Goal: Task Accomplishment & Management: Use online tool/utility

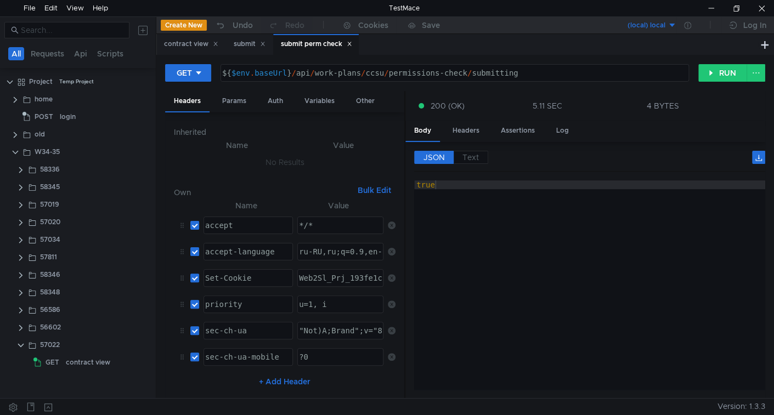
click at [352, 44] on icon at bounding box center [349, 43] width 5 height 5
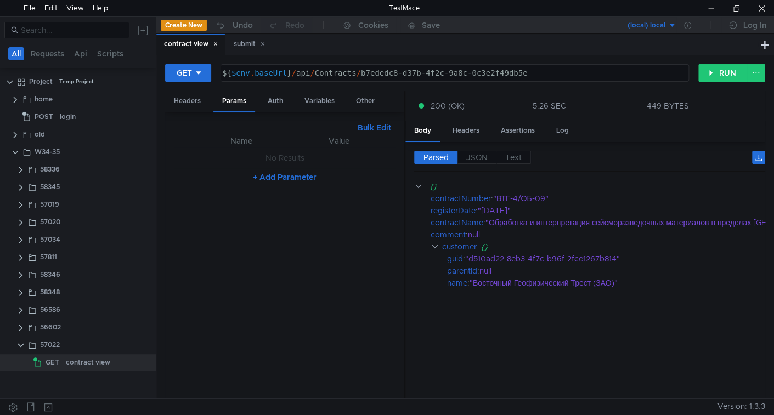
click at [265, 42] on icon at bounding box center [262, 43] width 5 height 5
click at [74, 363] on div "contract view" at bounding box center [88, 363] width 44 height 16
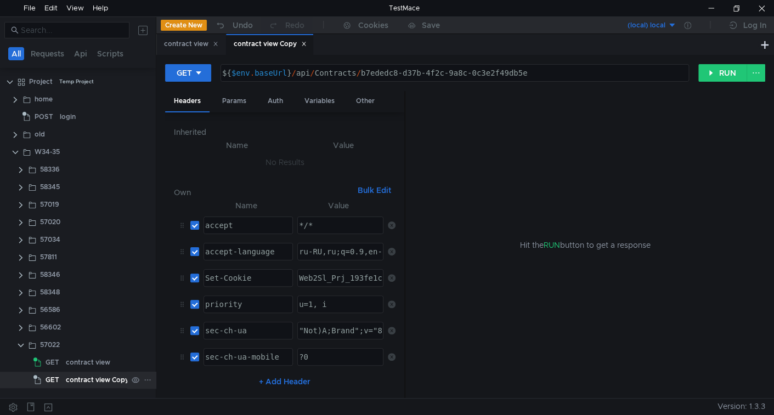
click at [91, 375] on div "contract view Copy" at bounding box center [97, 380] width 63 height 16
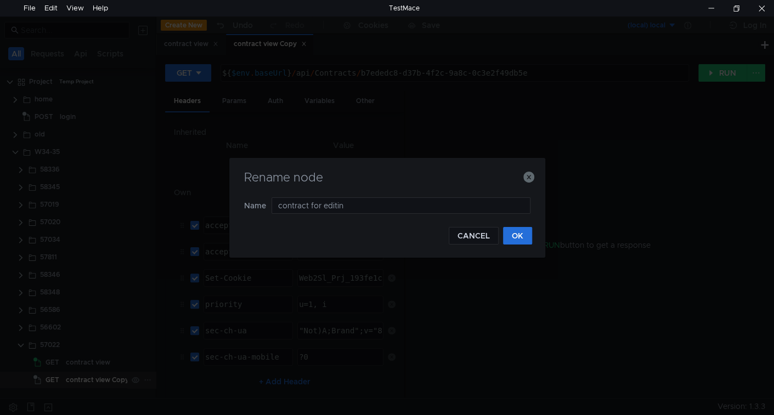
type input "contract for editing"
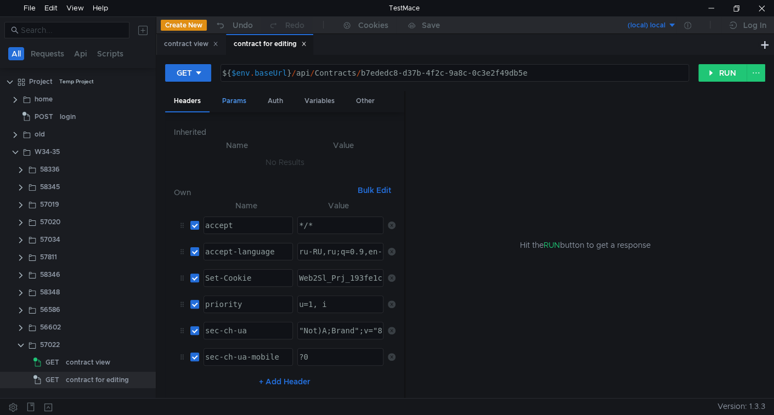
click at [239, 104] on div "Params" at bounding box center [234, 101] width 42 height 20
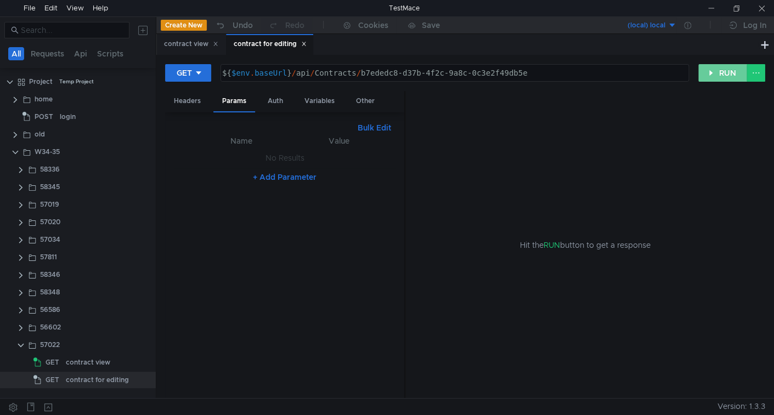
click at [740, 75] on button "RUN" at bounding box center [723, 73] width 49 height 18
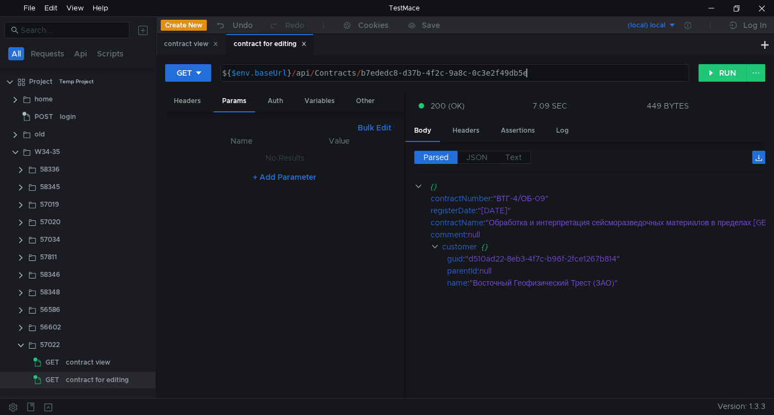
click at [544, 74] on div "${ $env . baseUrl } / api / Contracts / b7ededc8-d37b-4f2c-9a8c-0c3e2f49db5e" at bounding box center [454, 82] width 468 height 26
paste textarea "edit"
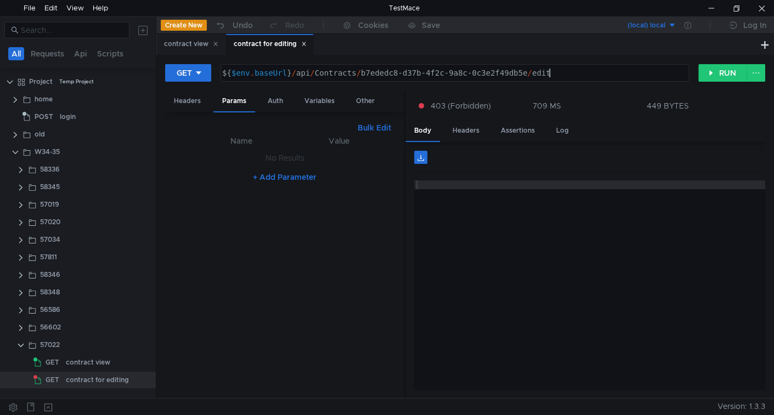
type textarea "${$env.baseUrl}/api/Contracts/b7ededc8-d37b-4f2c-9a8c-0c3e2f49db5e/edit"
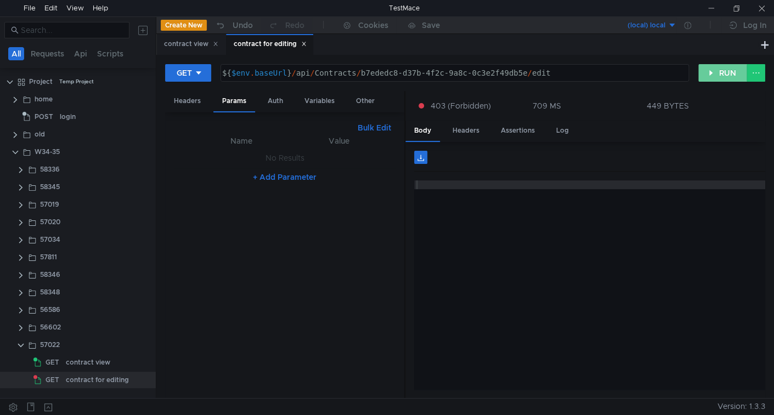
drag, startPoint x: 717, startPoint y: 74, endPoint x: 580, endPoint y: 25, distance: 145.3
click at [717, 74] on button "RUN" at bounding box center [723, 73] width 49 height 18
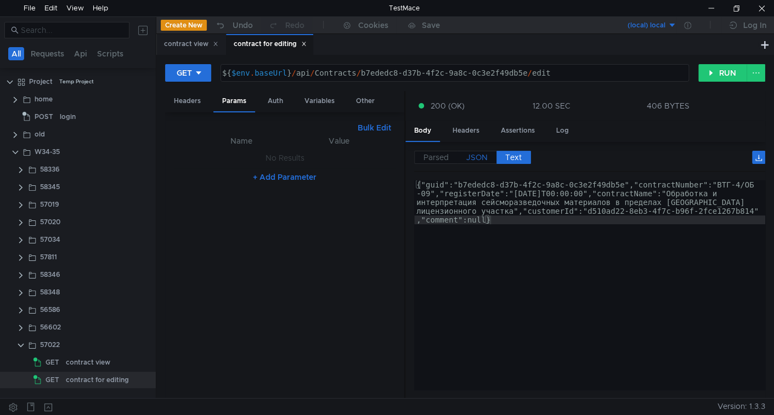
click at [482, 160] on span "JSON" at bounding box center [476, 158] width 21 height 10
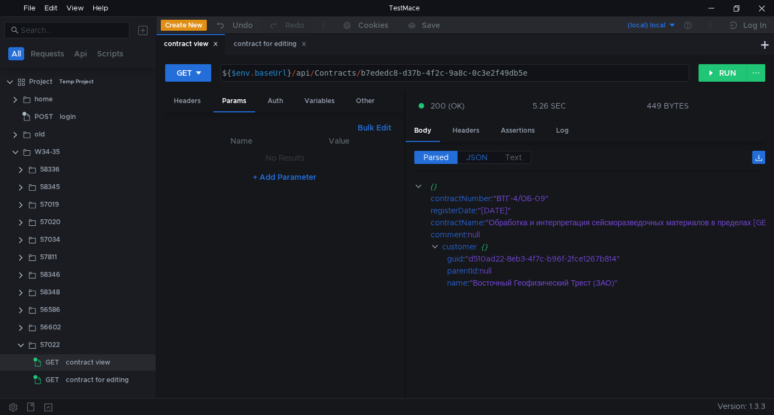
click at [471, 158] on span "JSON" at bounding box center [476, 158] width 21 height 10
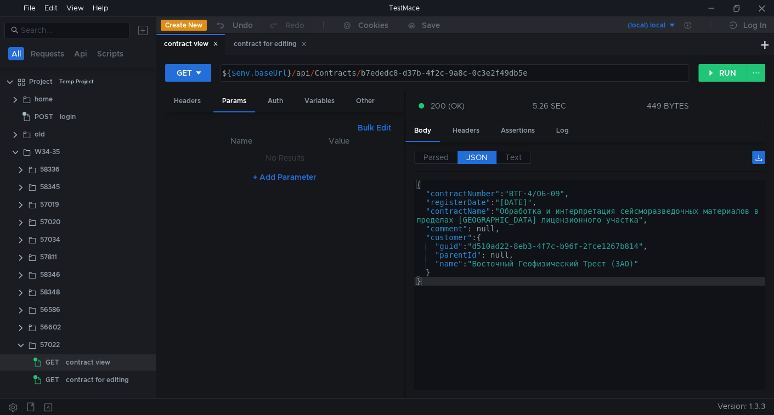
click at [570, 248] on div "{ "contractNumber" : "ВТГ-4/ОБ-09" , "registerDate" : "2009-01-26" , "contractN…" at bounding box center [589, 294] width 351 height 227
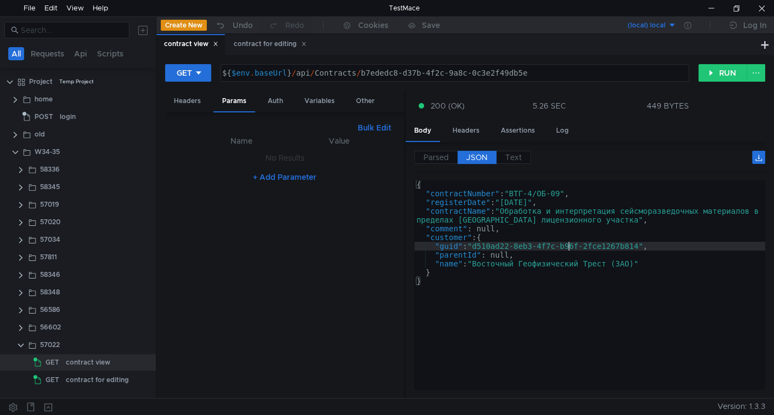
type textarea ""guid": "d510ad22-8eb3-4f7c-b96f-2fce1267b814","
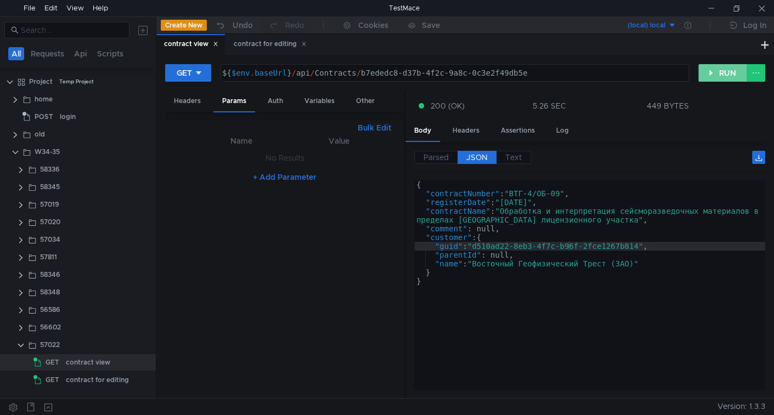
drag, startPoint x: 710, startPoint y: 73, endPoint x: 695, endPoint y: 103, distance: 33.9
click at [711, 72] on button "RUN" at bounding box center [723, 73] width 49 height 18
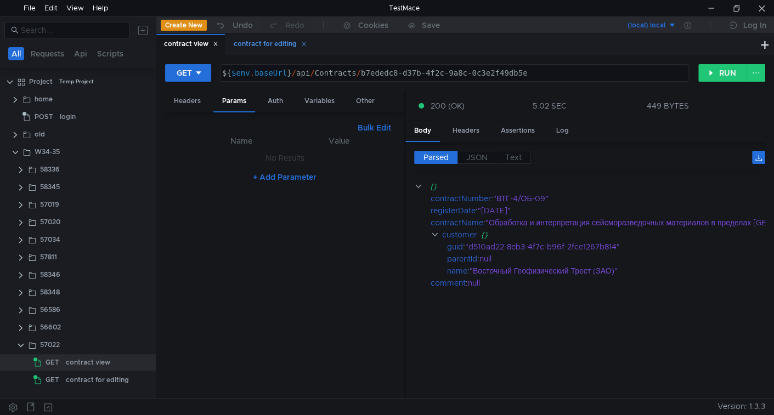
click at [265, 50] on div "contract for editing" at bounding box center [269, 44] width 87 height 20
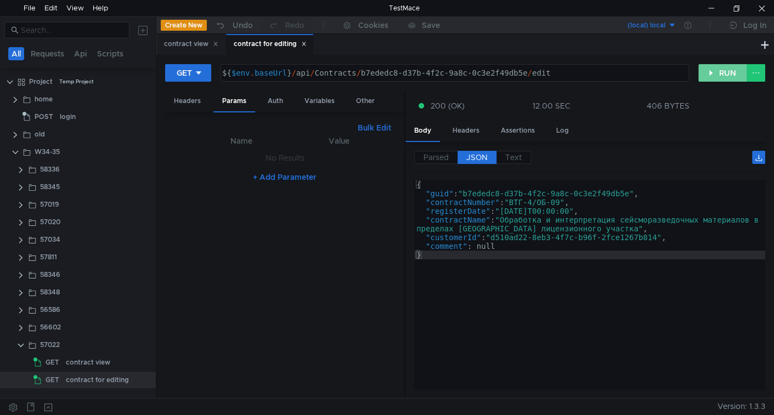
click at [728, 71] on button "RUN" at bounding box center [723, 73] width 49 height 18
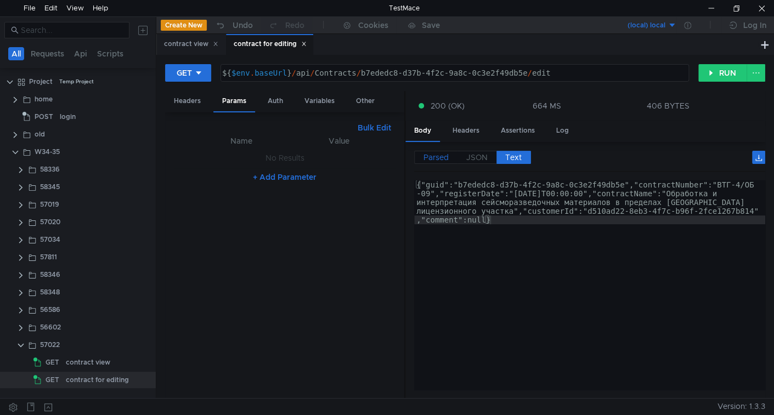
click at [433, 160] on span "Parsed" at bounding box center [436, 158] width 25 height 10
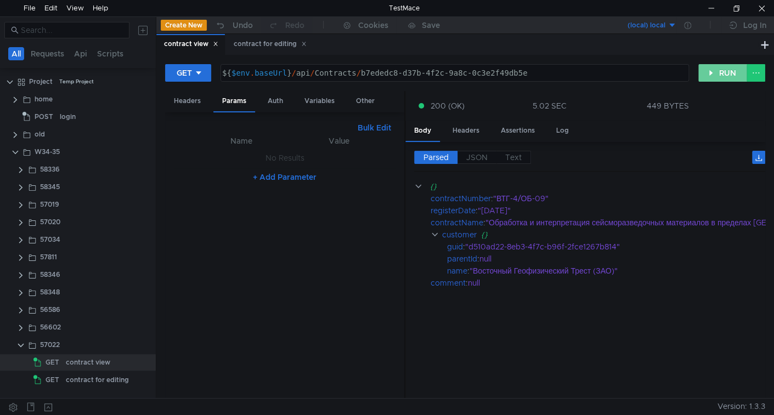
drag, startPoint x: 723, startPoint y: 75, endPoint x: 679, endPoint y: 102, distance: 51.2
click at [724, 75] on button "RUN" at bounding box center [723, 73] width 49 height 18
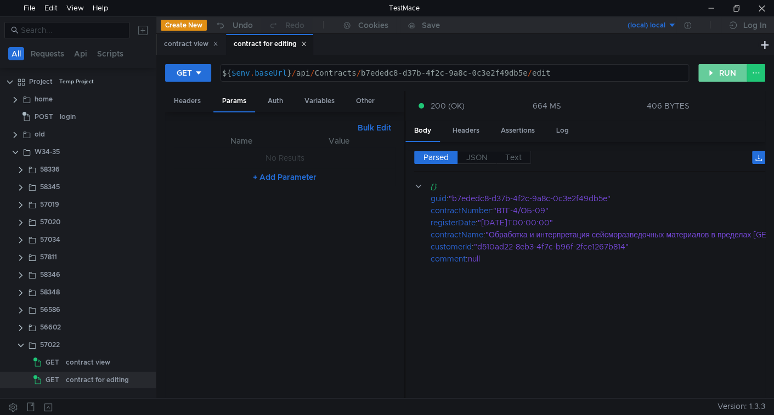
click at [712, 73] on button "RUN" at bounding box center [723, 73] width 49 height 18
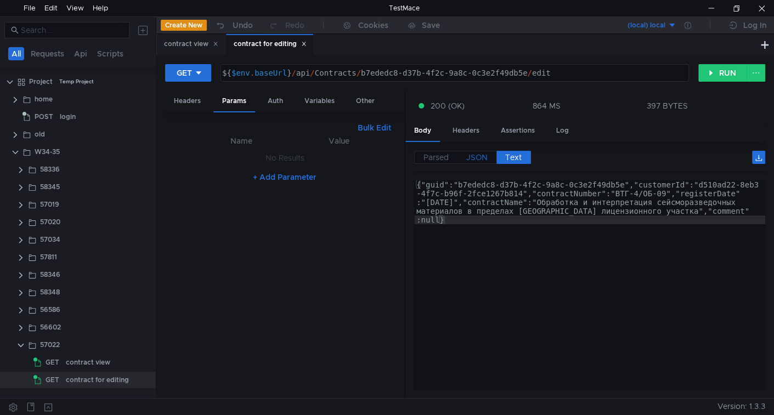
click at [481, 154] on span "JSON" at bounding box center [476, 158] width 21 height 10
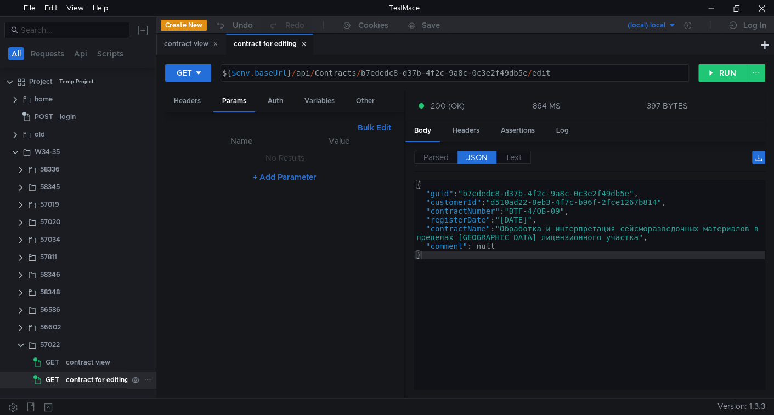
click at [86, 384] on div "contract for editing" at bounding box center [97, 380] width 63 height 16
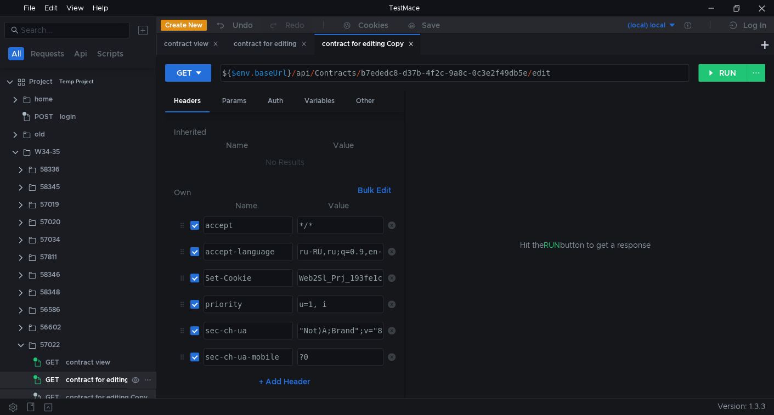
scroll to position [12, 0]
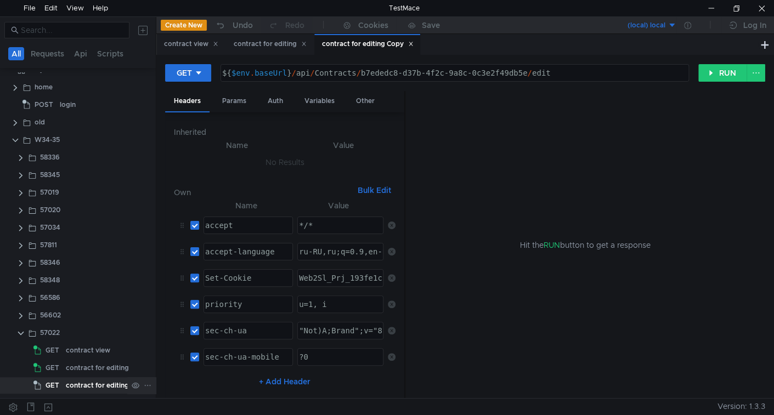
click at [121, 384] on div "contract for editing Copy" at bounding box center [107, 386] width 82 height 16
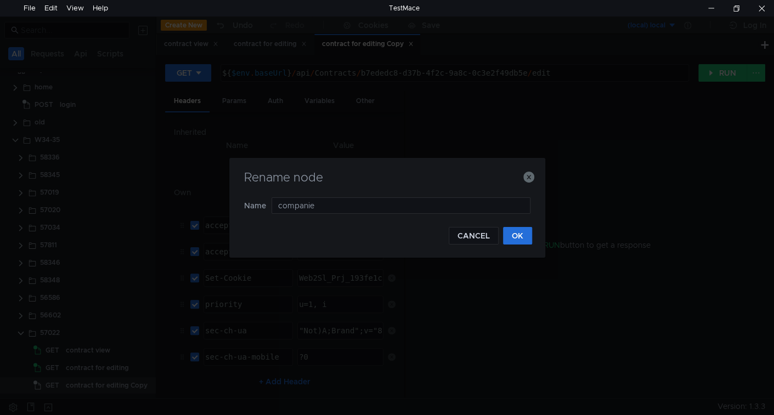
type input "companies"
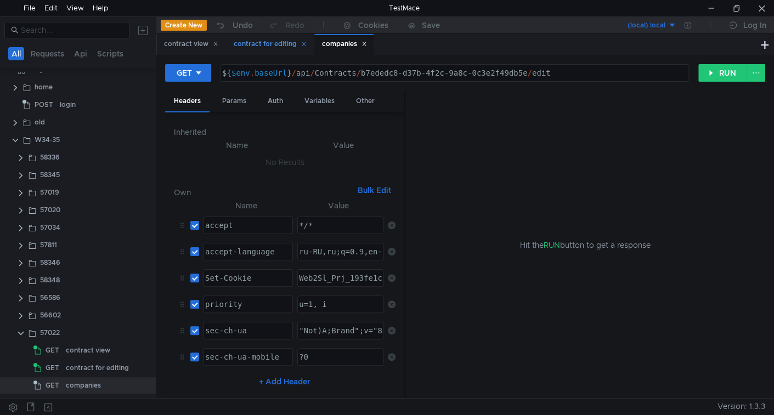
click at [256, 48] on div "contract for editing" at bounding box center [270, 44] width 73 height 12
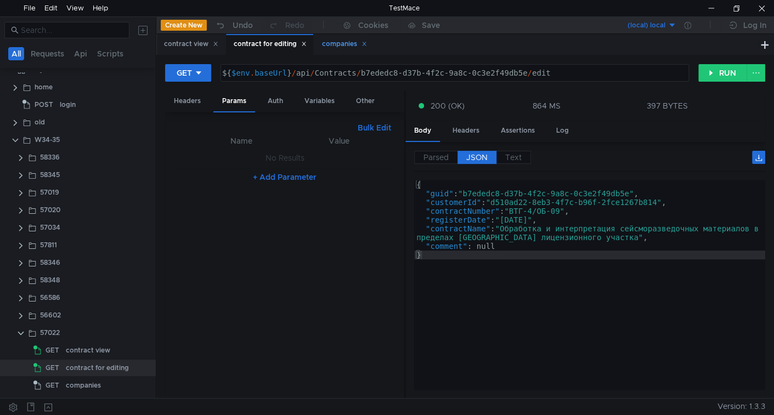
click at [340, 47] on div "companies" at bounding box center [344, 44] width 45 height 12
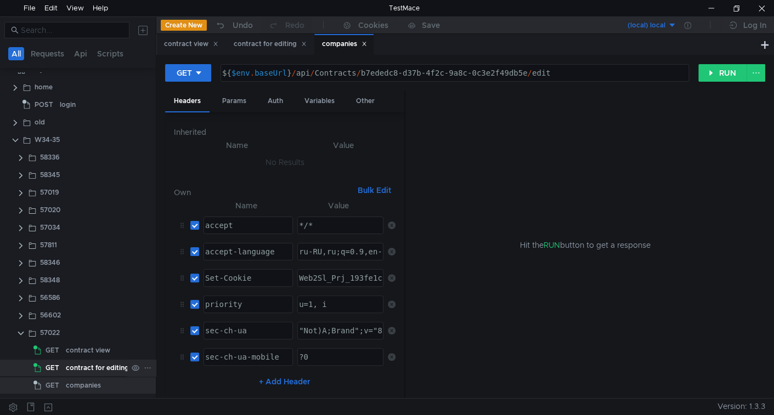
click at [99, 364] on div "contract for editing" at bounding box center [97, 368] width 63 height 16
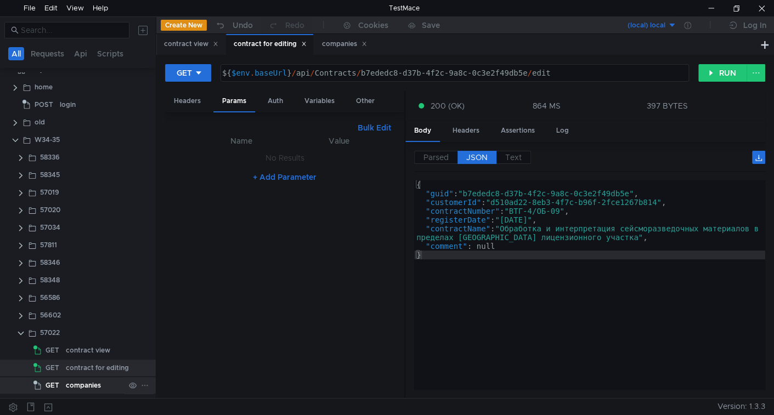
click at [98, 387] on div "companies" at bounding box center [83, 386] width 35 height 16
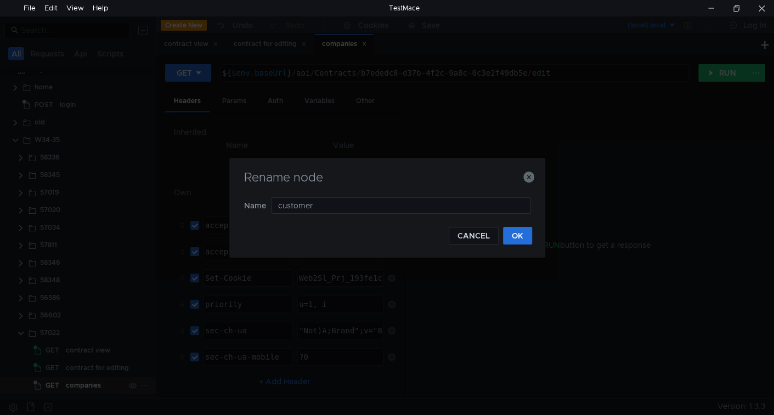
type input "customers"
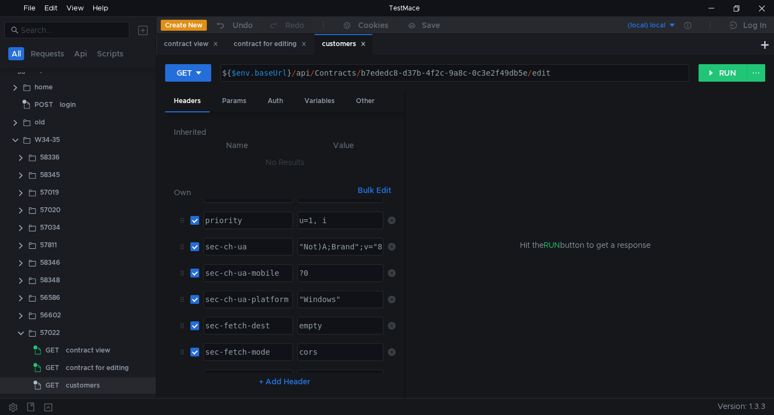
scroll to position [109, 0]
click at [244, 105] on div "Params" at bounding box center [234, 101] width 42 height 20
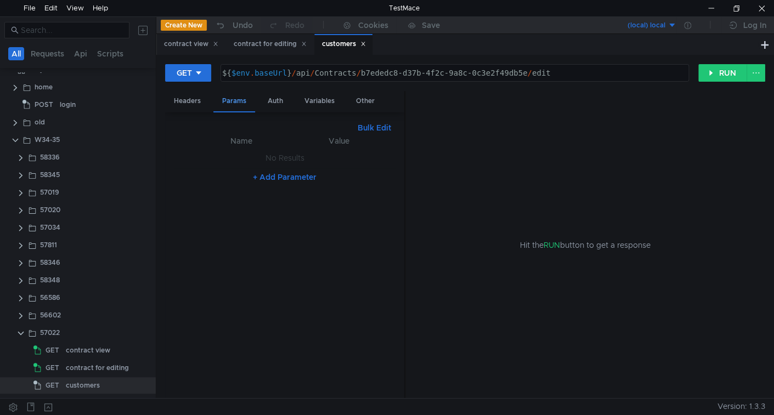
click at [202, 100] on div "Headers" at bounding box center [187, 101] width 44 height 20
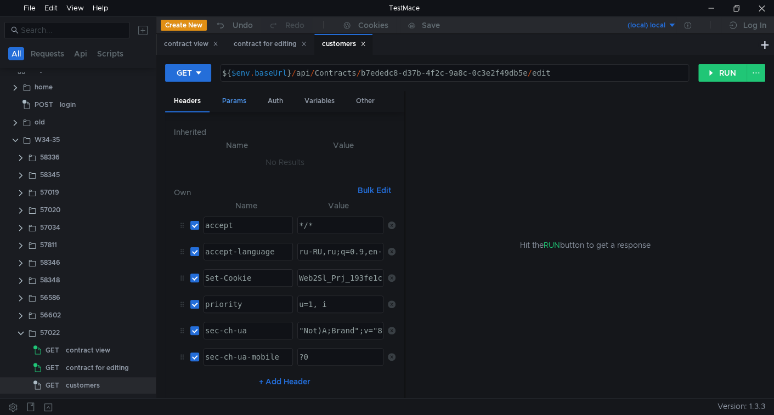
click at [234, 107] on div "Params" at bounding box center [234, 101] width 42 height 20
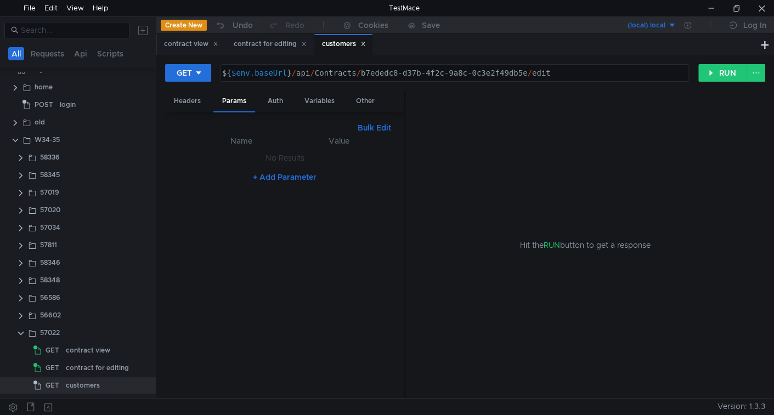
click at [303, 71] on div "${ $env . baseUrl } / api / Contracts / b7ededc8-d37b-4f2c-9a8c-0c3e2f49db5e / …" at bounding box center [454, 82] width 468 height 26
drag, startPoint x: 303, startPoint y: 71, endPoint x: 556, endPoint y: 67, distance: 253.6
click at [556, 67] on div "${ $env . baseUrl } / api / Contracts / b7ededc8-d37b-4f2c-9a8c-0c3e2f49db5e / …" at bounding box center [455, 73] width 468 height 16
paste textarea "v2/lookups/all-customers"
type textarea "${$env.baseUrl}/api/v2/lookups/all-customers"
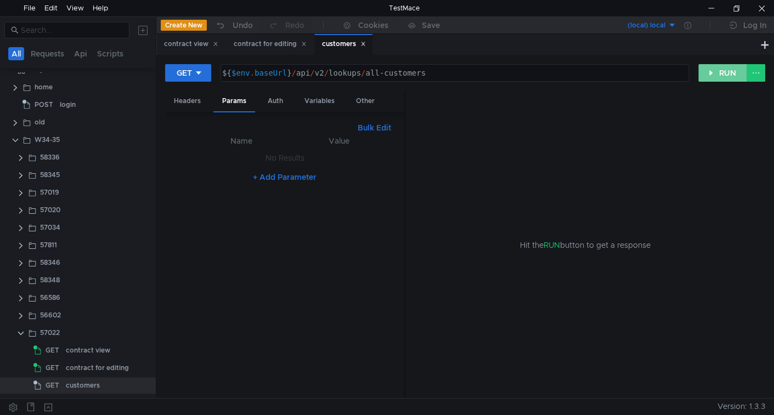
click at [721, 71] on button "RUN" at bounding box center [723, 73] width 49 height 18
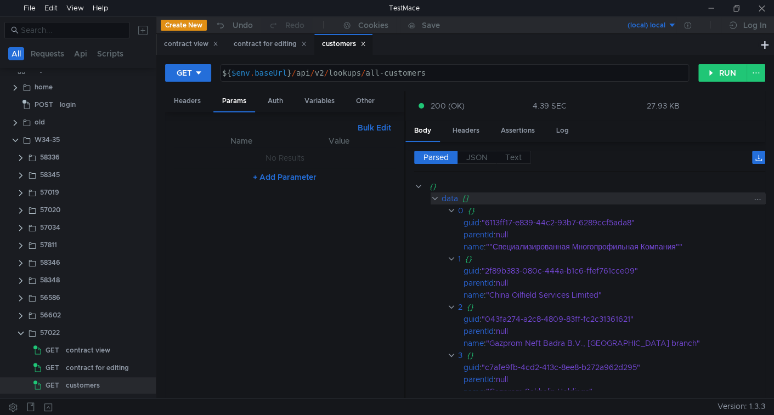
click at [578, 195] on div "[]" at bounding box center [607, 199] width 288 height 12
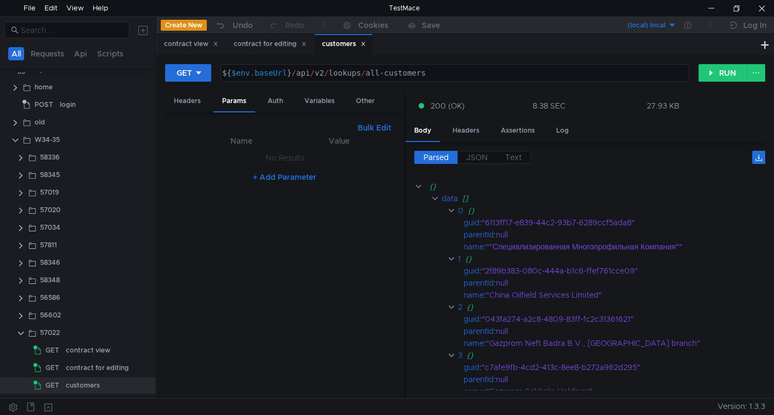
click at [371, 130] on button "Bulk Edit" at bounding box center [374, 127] width 42 height 13
click at [342, 158] on div at bounding box center [285, 270] width 222 height 273
type textarea "skip"
type textarea "take:2"
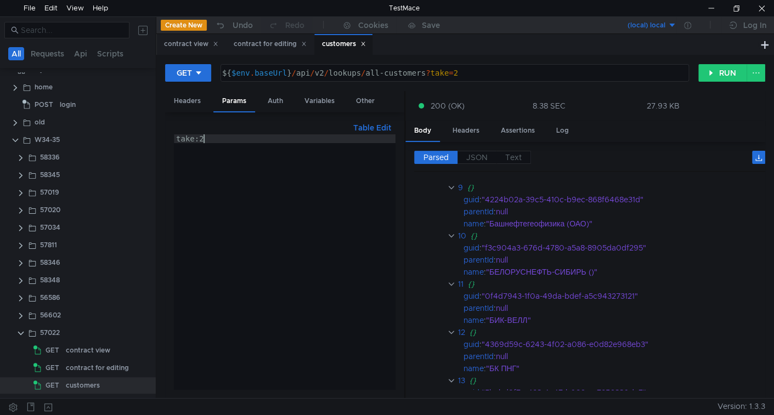
scroll to position [492, 0]
click at [287, 188] on div "take:2" at bounding box center [285, 270] width 222 height 273
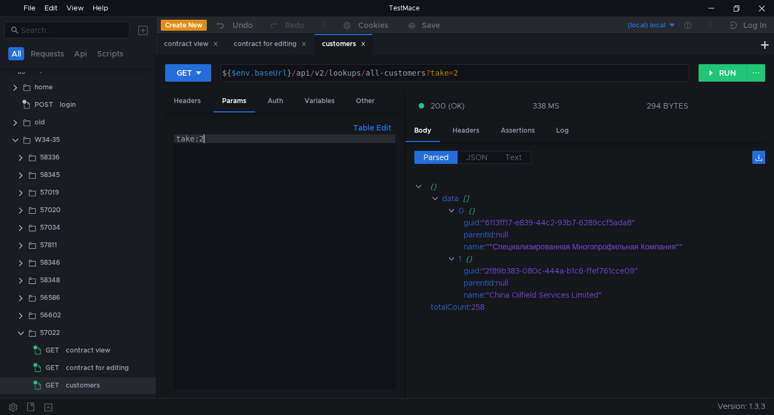
scroll to position [0, 0]
type textarea "take:2"
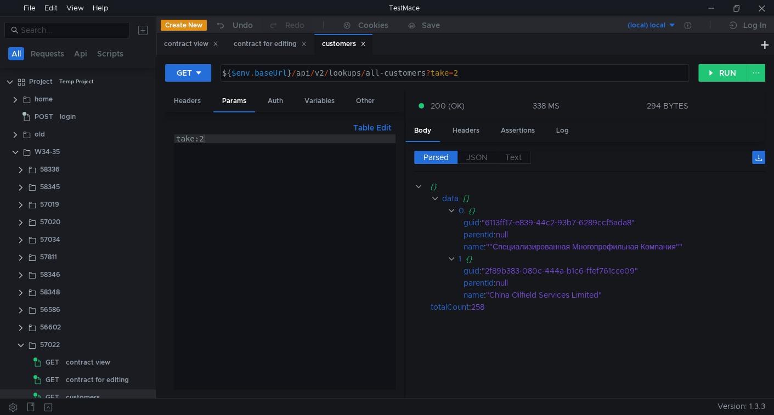
scroll to position [12, 0]
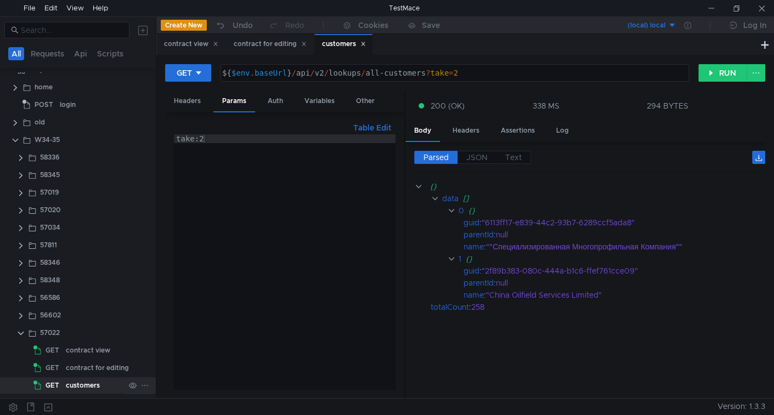
drag, startPoint x: 65, startPoint y: 389, endPoint x: 78, endPoint y: 386, distance: 14.0
click at [66, 389] on div "customers" at bounding box center [83, 386] width 34 height 16
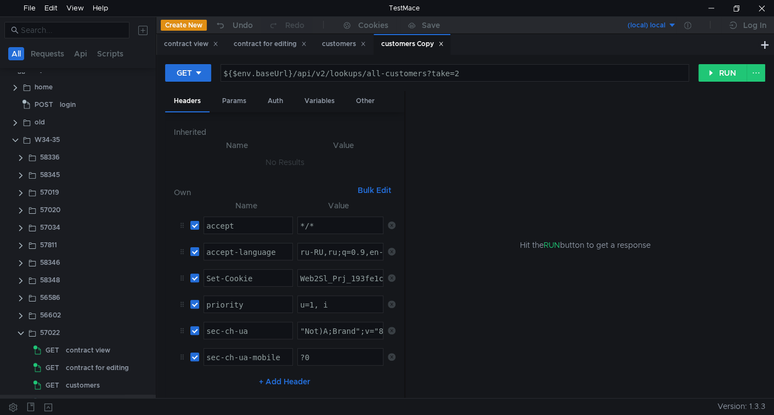
click at [91, 395] on div "customers Copy" at bounding box center [92, 403] width 53 height 16
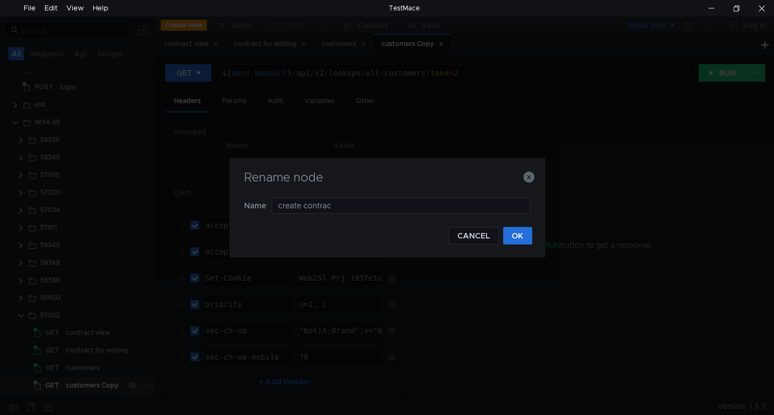
type input "create contract"
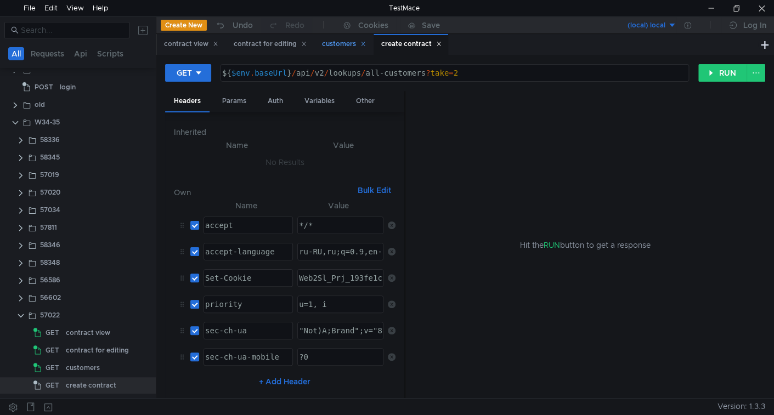
click at [365, 41] on icon at bounding box center [363, 43] width 5 height 5
click at [286, 46] on div "contract for editing" at bounding box center [270, 44] width 73 height 12
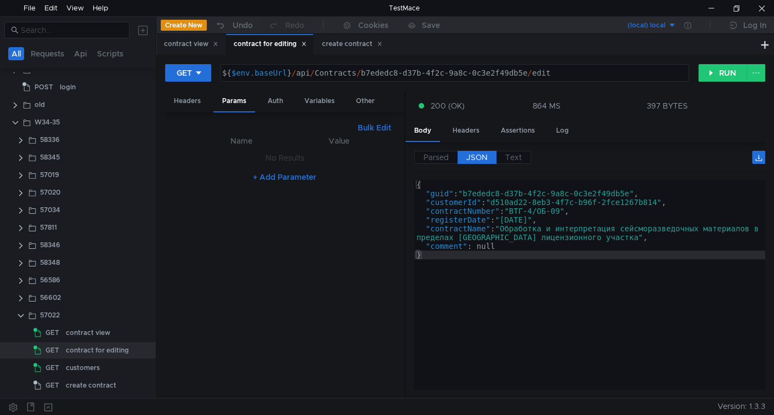
click at [296, 72] on div "${ $env . baseUrl } / api / Contracts / b7ededc8-d37b-4f2c-9a8c-0c3e2f49db5e / …" at bounding box center [454, 82] width 468 height 26
drag, startPoint x: 296, startPoint y: 72, endPoint x: 340, endPoint y: 70, distance: 44.0
click at [340, 70] on div "${ $env . baseUrl } / api / Contracts / b7ededc8-d37b-4f2c-9a8c-0c3e2f49db5e / …" at bounding box center [454, 82] width 468 height 26
click at [352, 45] on div "create contract" at bounding box center [352, 44] width 60 height 12
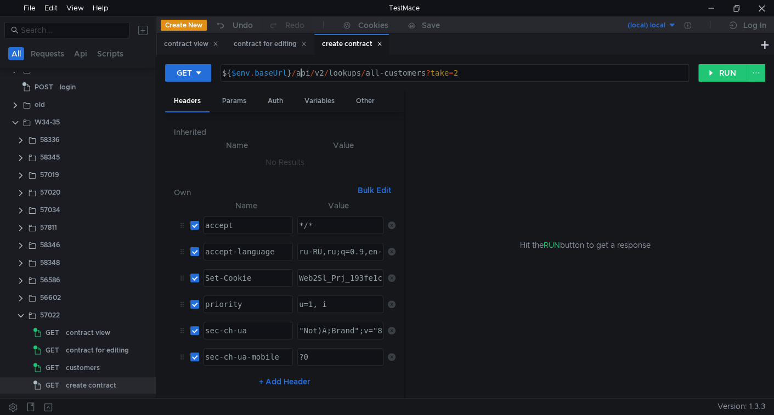
click at [300, 75] on div "${ $env . baseUrl } / api / v2 / lookups / all-customers ? take = 2" at bounding box center [454, 82] width 468 height 26
drag, startPoint x: 300, startPoint y: 75, endPoint x: 513, endPoint y: 76, distance: 212.9
click at [513, 76] on div "${ $env . baseUrl } / api / v2 / lookups / all-customers ? take = 2" at bounding box center [454, 82] width 468 height 26
paste textarea "Contracts"
type textarea "${$env.baseUrl}/api/Contracts"
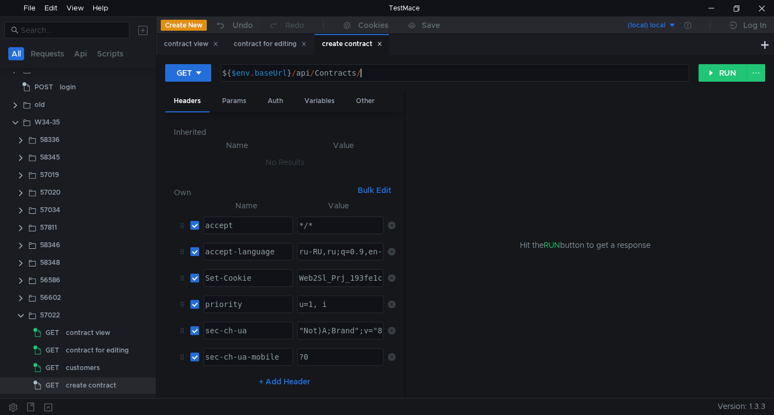
scroll to position [0, 9]
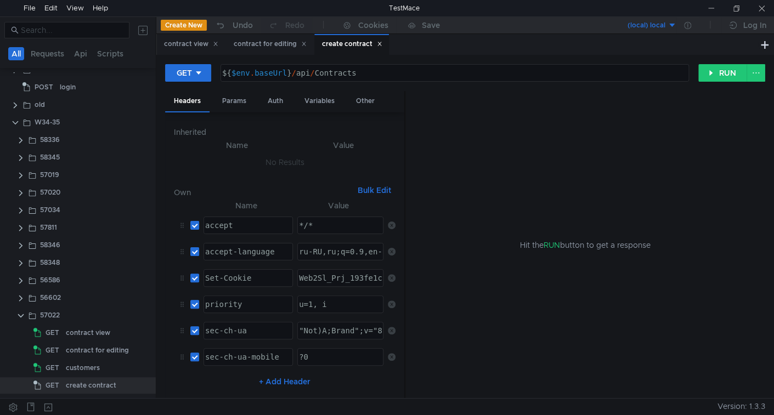
click at [381, 72] on div "${ $env . baseUrl } / api / Contracts" at bounding box center [454, 82] width 468 height 26
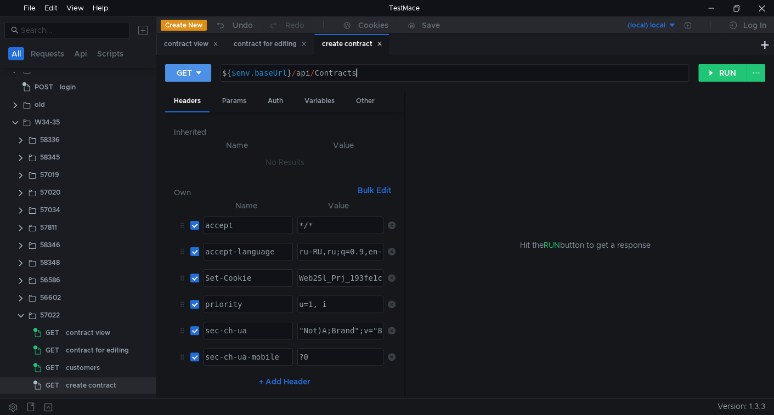
drag, startPoint x: 197, startPoint y: 70, endPoint x: 194, endPoint y: 81, distance: 11.8
click at [198, 69] on icon at bounding box center [199, 73] width 8 height 8
click at [195, 114] on li "POST" at bounding box center [189, 114] width 48 height 18
click at [246, 105] on div "Params" at bounding box center [234, 101] width 42 height 20
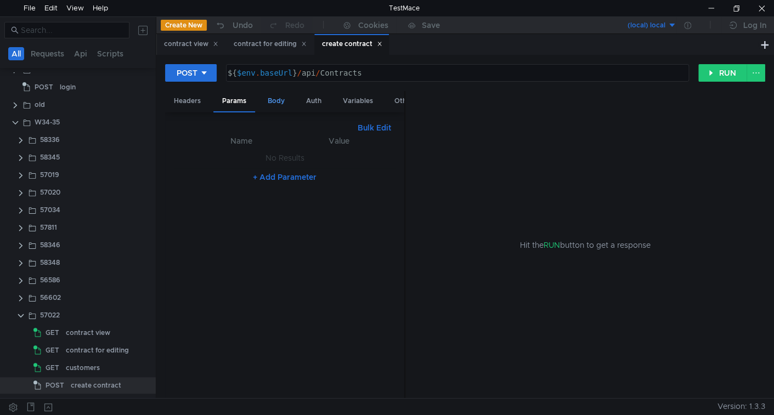
click at [280, 99] on div "Body" at bounding box center [276, 101] width 35 height 20
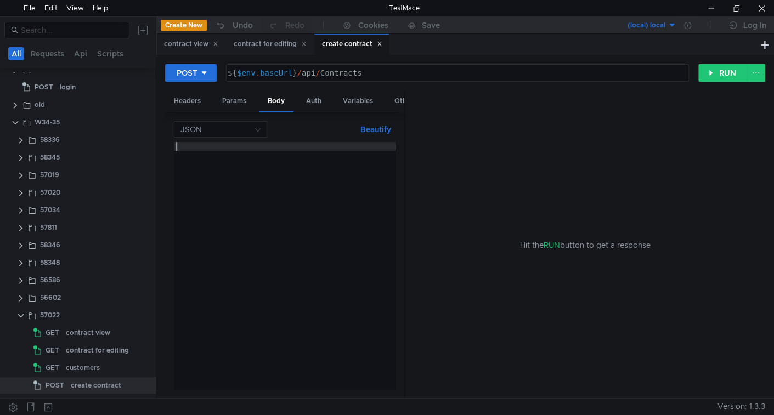
click at [272, 156] on div at bounding box center [285, 274] width 222 height 265
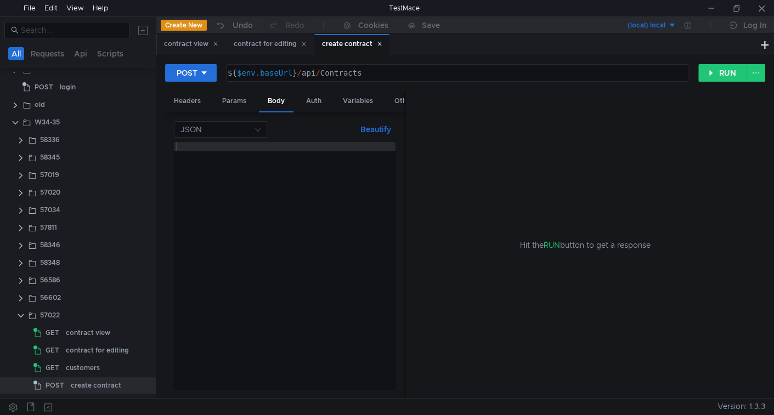
click at [228, 158] on div at bounding box center [285, 274] width 222 height 265
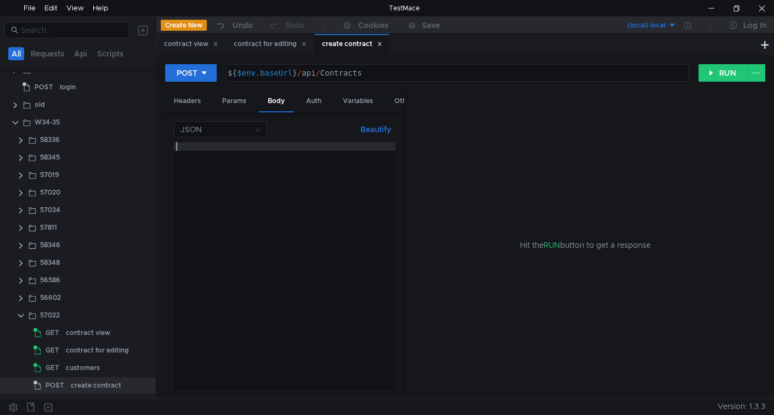
type textarea "{"
paste textarea "Guid""
type textarea ""Guid":"","
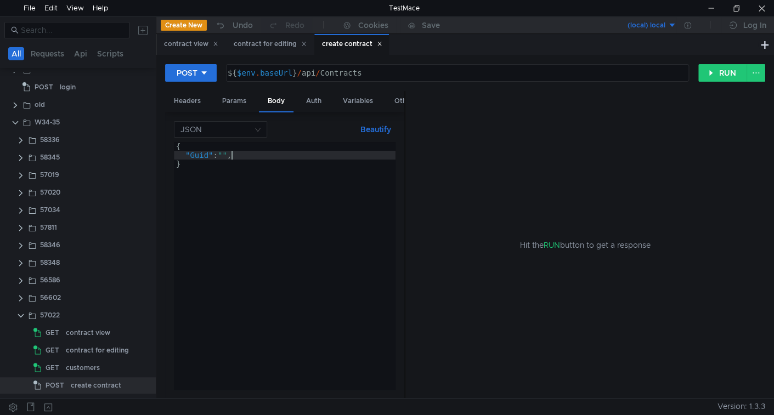
scroll to position [0, 0]
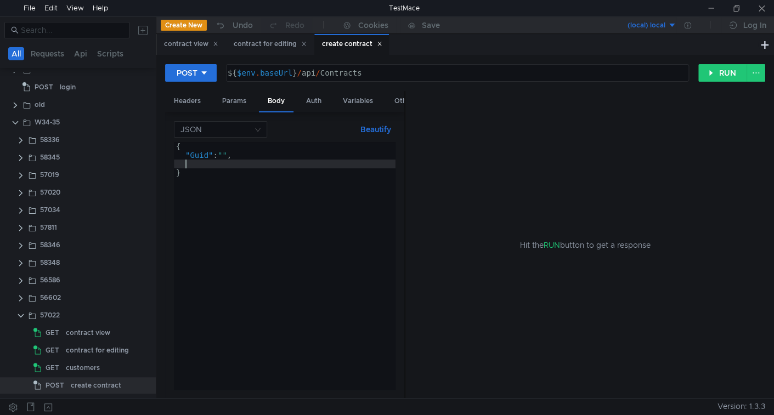
click at [215, 163] on div "{ "Guid" : "" , }" at bounding box center [285, 274] width 222 height 265
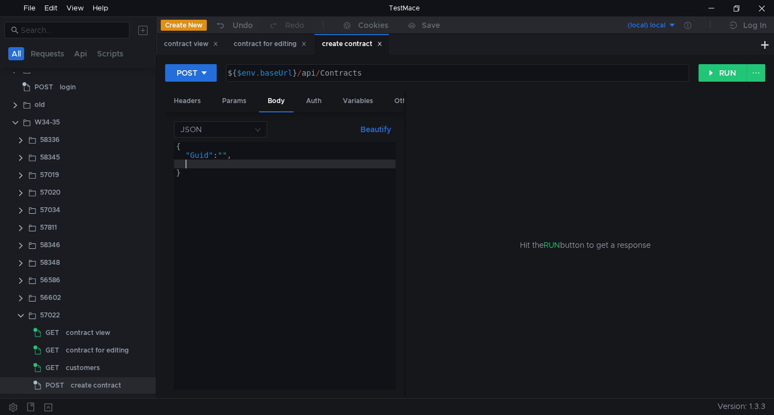
paste textarea
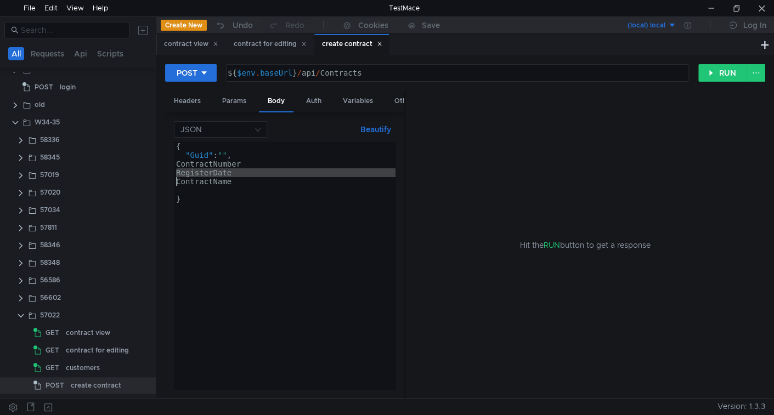
type textarea "RegisterDate ContractName"
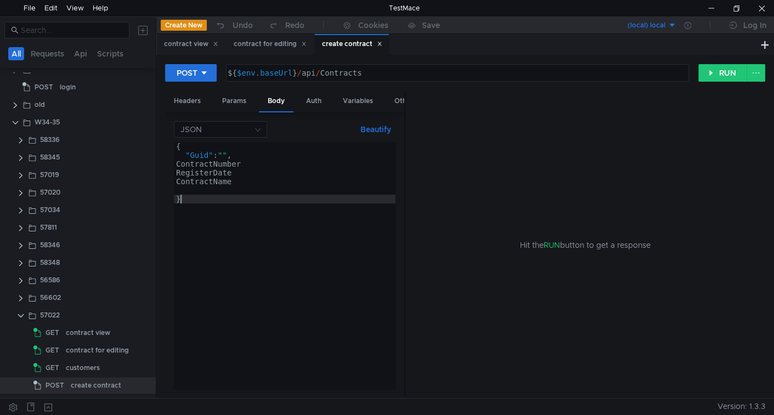
type textarea "}"
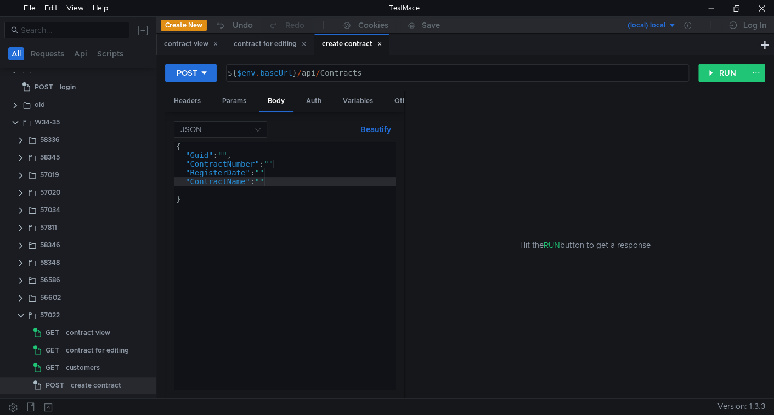
scroll to position [0, 6]
type textarea ""ContractName":"","
click at [279, 179] on div "{ "Guid" : "" , "ContractNumber" : "" , "RegisterDate" : "" , "ContractName" : …" at bounding box center [285, 274] width 222 height 265
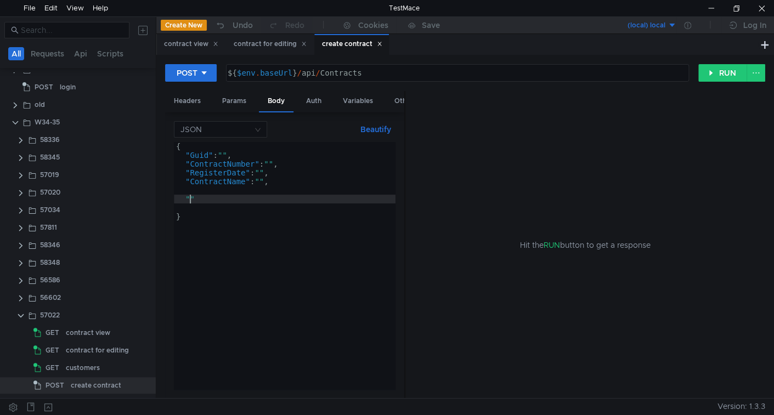
scroll to position [0, 0]
paste textarea "Comment""
type textarea ""Comment":""
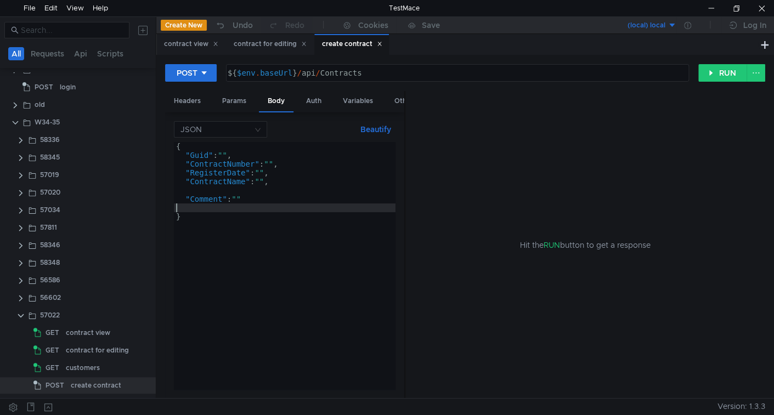
type textarea ""Comment":"""
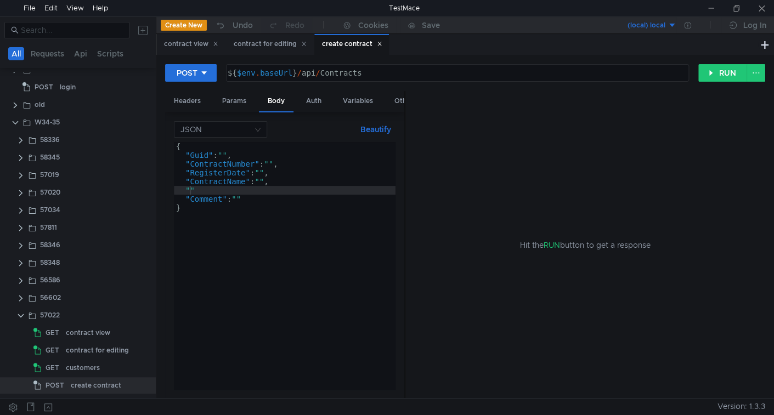
click at [212, 186] on div "{ "Guid" : "" , "ContractNumber" : "" , "RegisterDate" : "" , "ContractName" : …" at bounding box center [285, 274] width 222 height 265
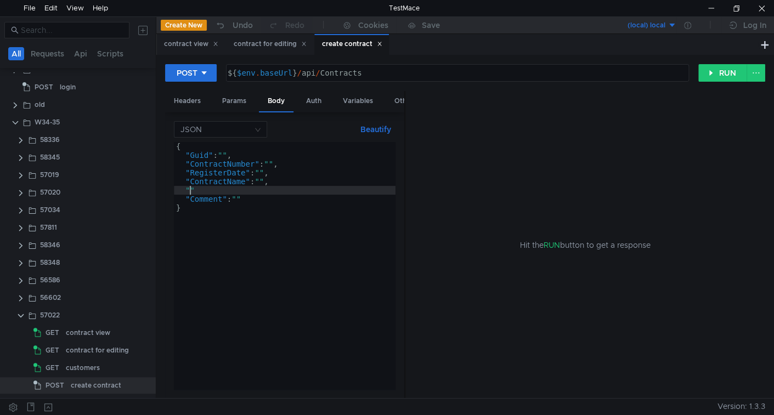
paste textarea "CustomerId"
click at [383, 127] on button "Beautify" at bounding box center [376, 129] width 40 height 13
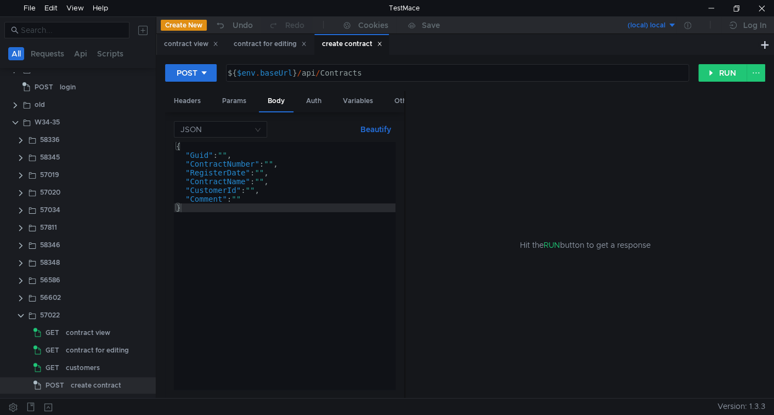
type textarea ""Guid": "","
click at [240, 153] on div "{ "Guid" : "" , "ContractNumber" : "" , "RegisterDate" : "" , "ContractName" : …" at bounding box center [285, 274] width 222 height 265
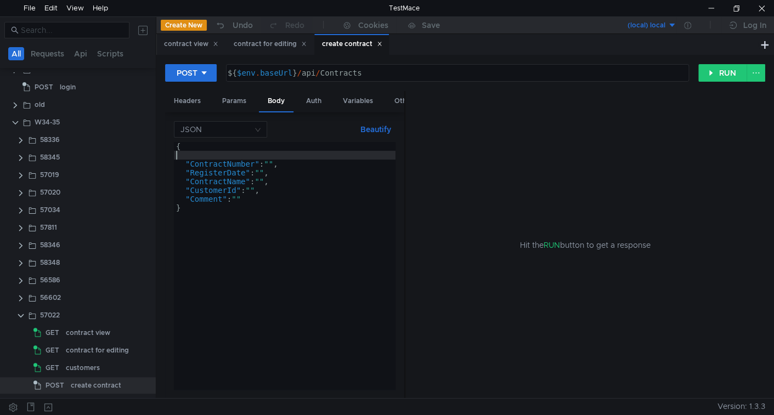
scroll to position [0, 0]
type textarea ""ContractNumber": "","
